Goal: Task Accomplishment & Management: Manage account settings

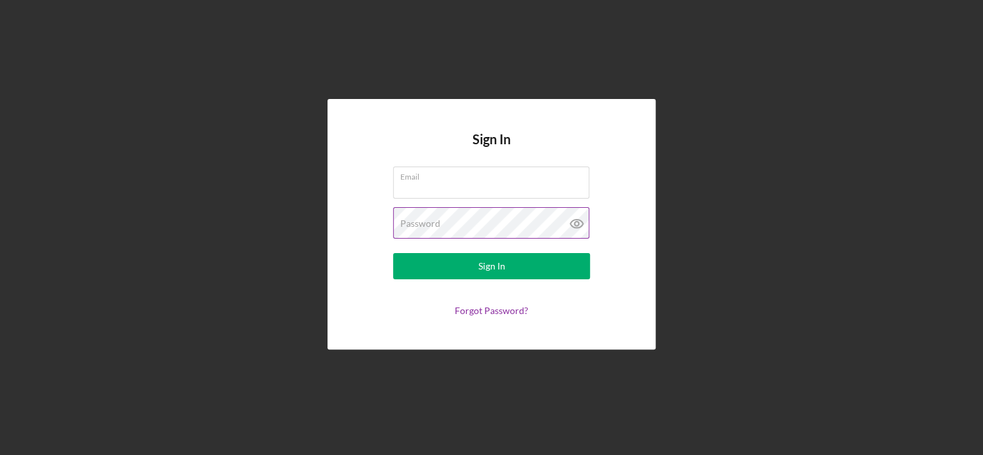
type input "[EMAIL_ADDRESS][DOMAIN_NAME]"
click at [576, 224] on icon at bounding box center [576, 223] width 33 height 33
click at [578, 224] on icon at bounding box center [576, 224] width 4 height 4
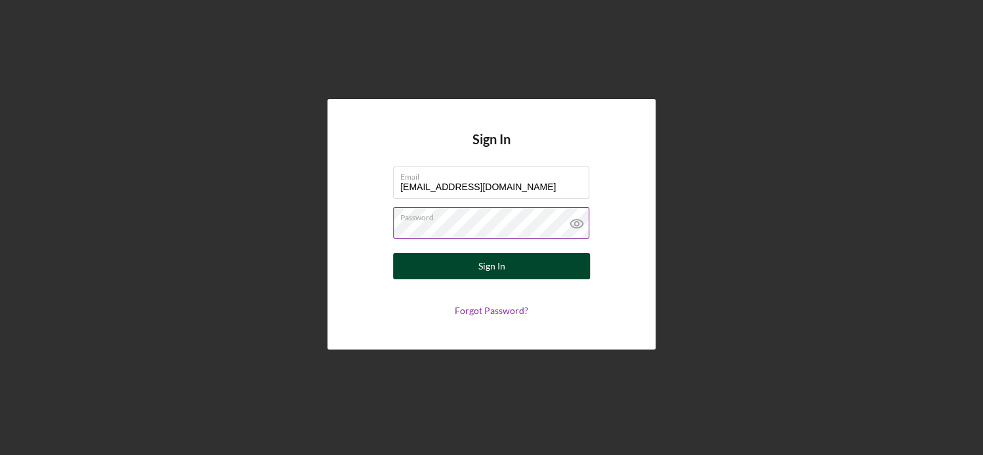
click at [483, 267] on div "Sign In" at bounding box center [491, 266] width 27 height 26
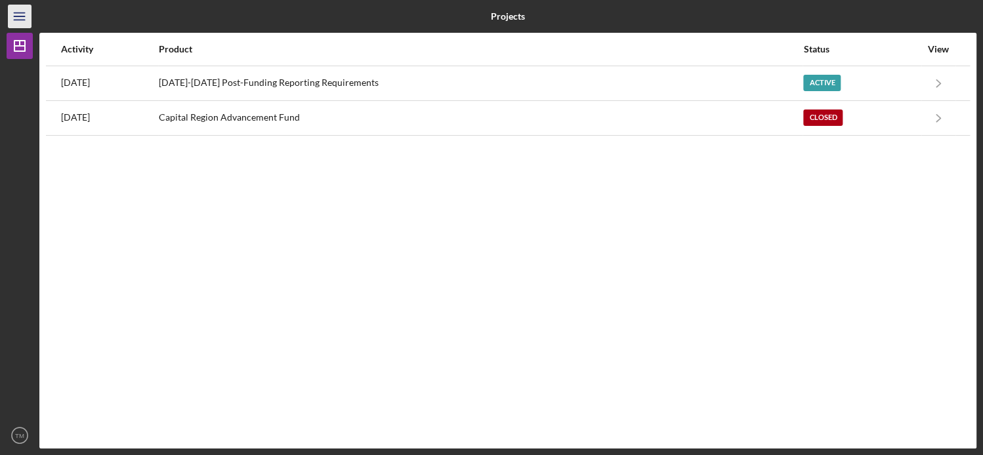
click at [20, 19] on icon "Icon/Menu" at bounding box center [20, 17] width 30 height 30
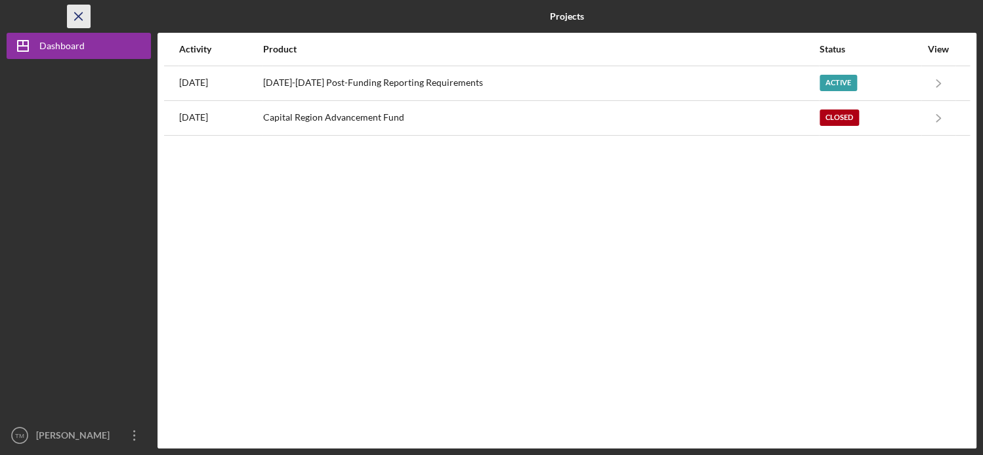
click at [72, 22] on icon "Icon/Menu Close" at bounding box center [79, 17] width 30 height 30
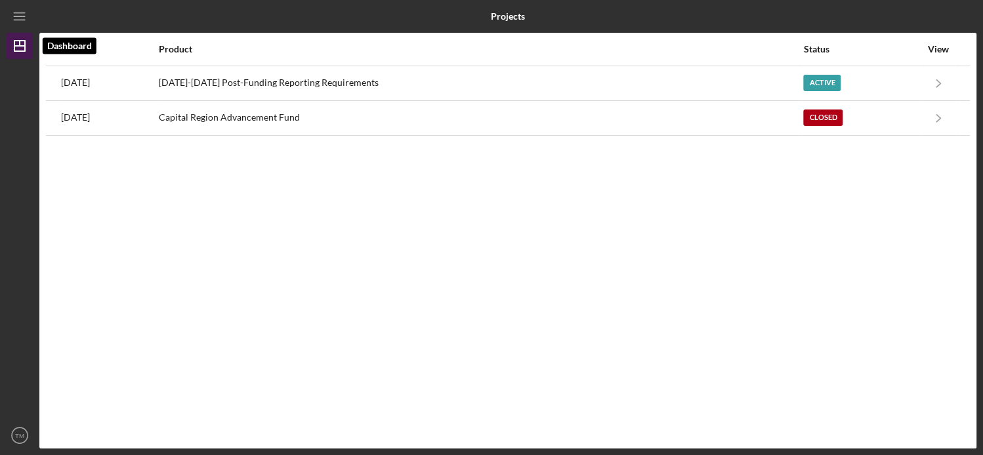
click at [20, 45] on line "button" at bounding box center [20, 43] width 0 height 5
click at [19, 16] on line "button" at bounding box center [19, 16] width 10 height 0
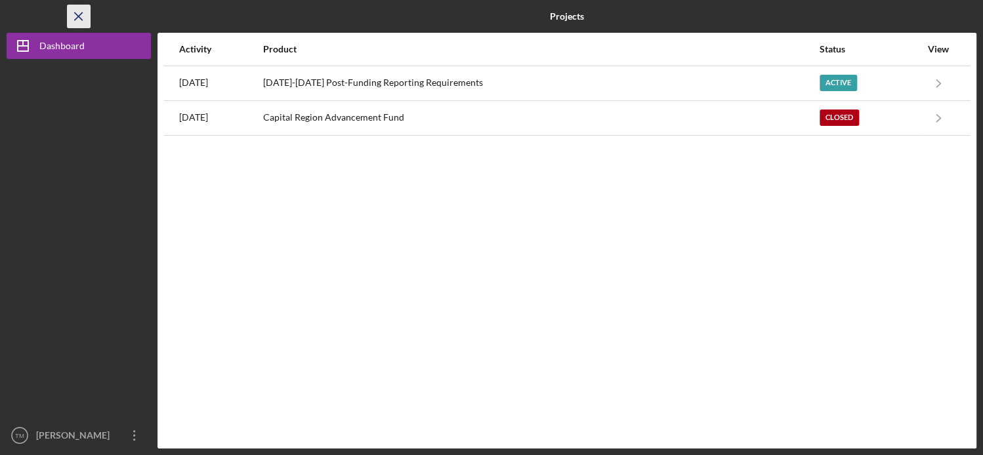
click at [78, 20] on icon "Icon/Menu Close" at bounding box center [79, 17] width 30 height 30
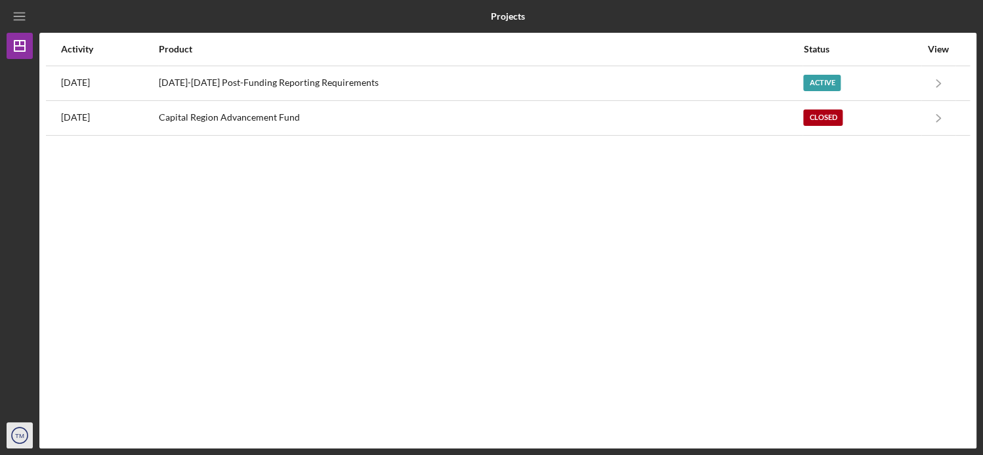
click at [24, 437] on text "TM" at bounding box center [19, 435] width 9 height 7
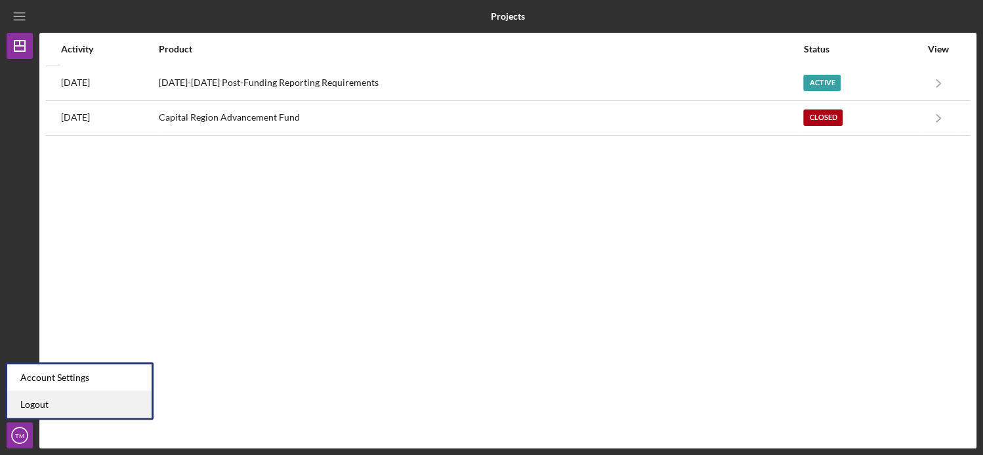
click at [39, 403] on link "Logout" at bounding box center [79, 404] width 144 height 27
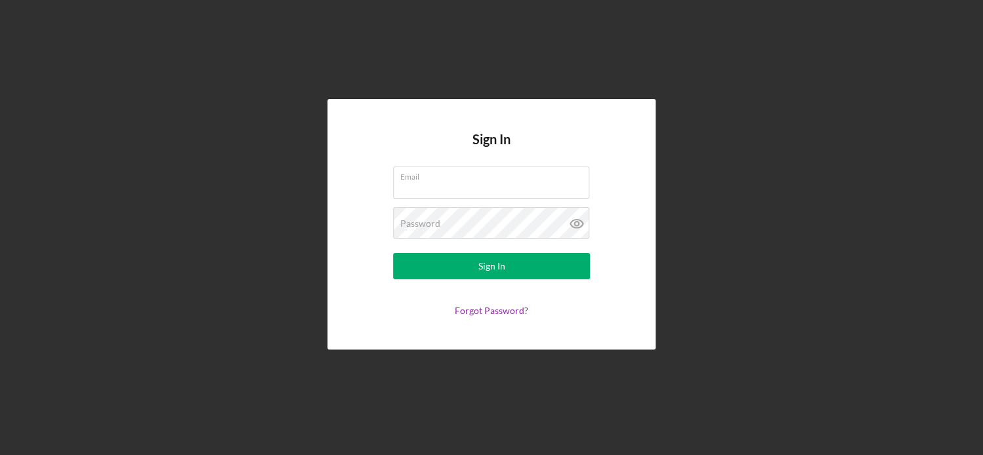
type input "[EMAIL_ADDRESS][DOMAIN_NAME]"
